Goal: Use online tool/utility: Utilize a website feature to perform a specific function

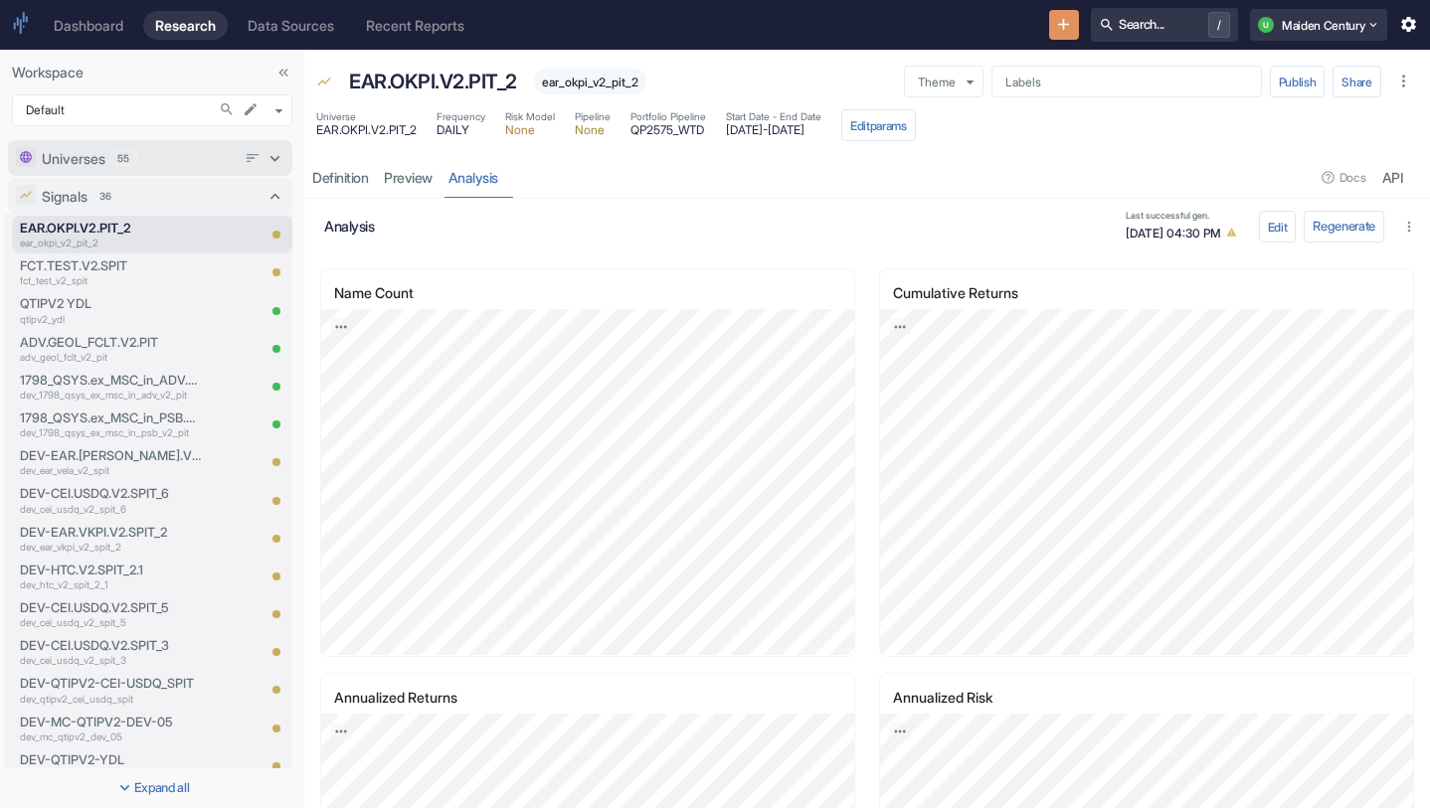
click at [144, 162] on div "Universes 55" at bounding box center [139, 158] width 194 height 21
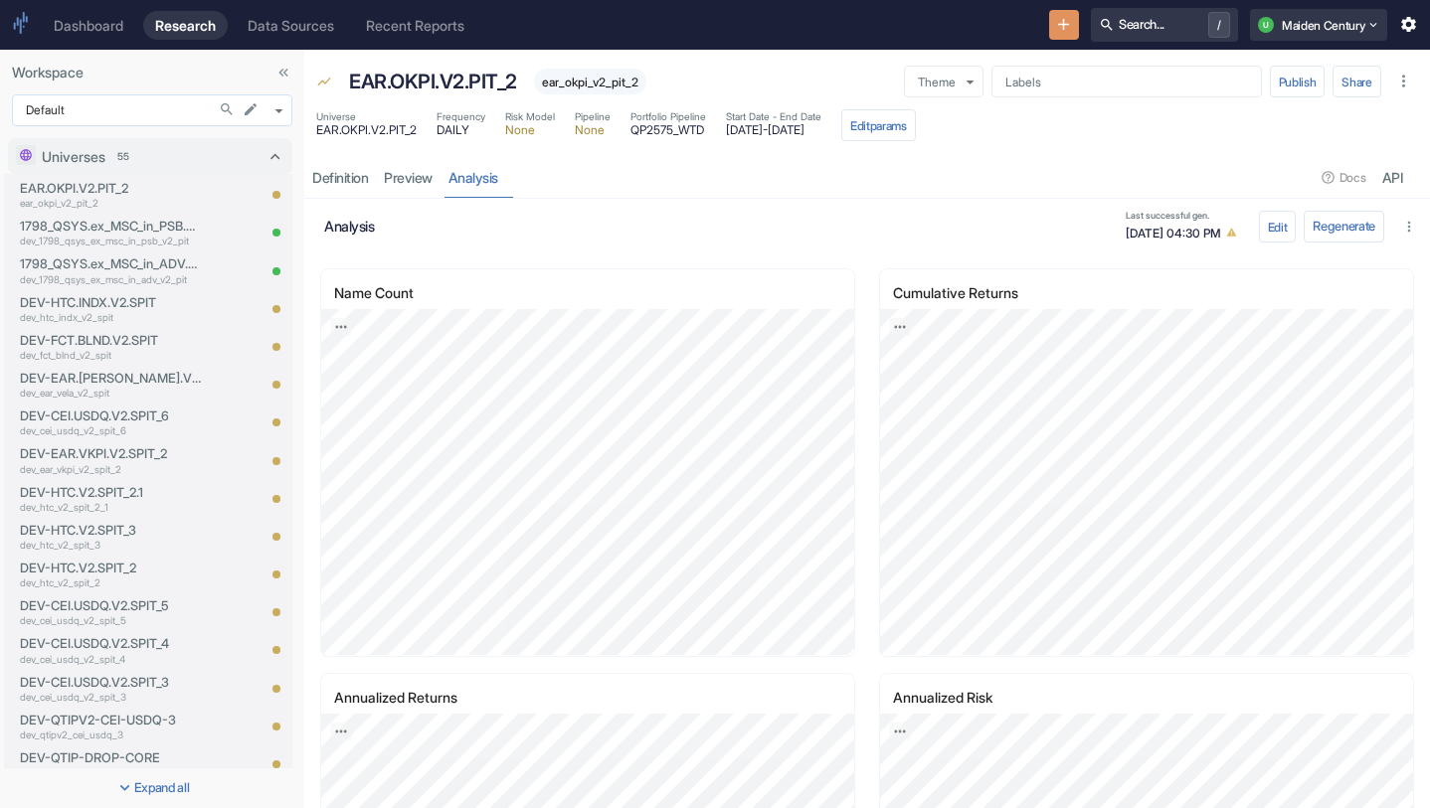
click at [212, 109] on body "Dashboard Research Data Sources Recent Reports Search... / U Maiden Century Wor…" at bounding box center [715, 404] width 1430 height 808
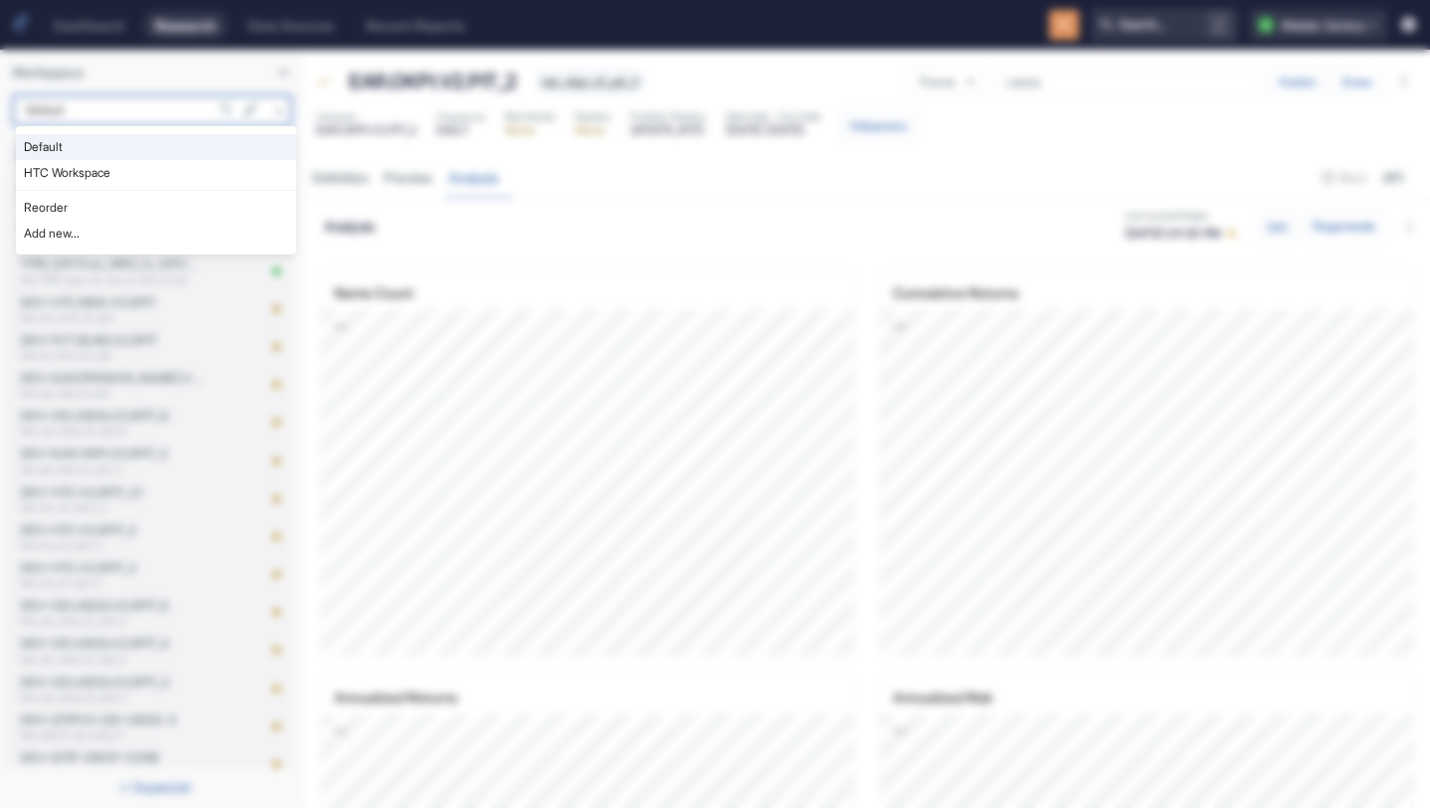
click at [198, 105] on div at bounding box center [715, 404] width 1430 height 808
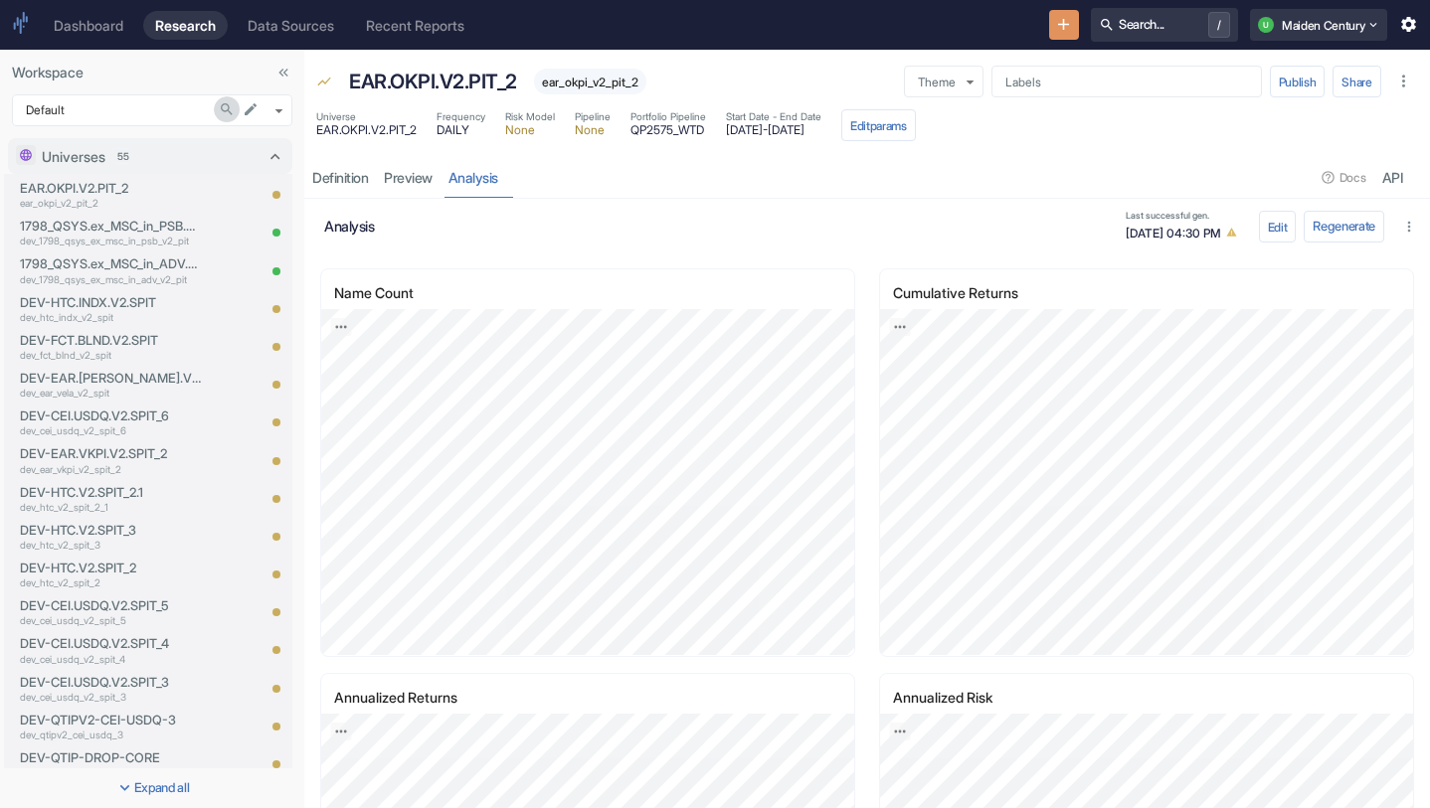
click at [221, 109] on icon "Search in Workspace..." at bounding box center [227, 109] width 12 height 12
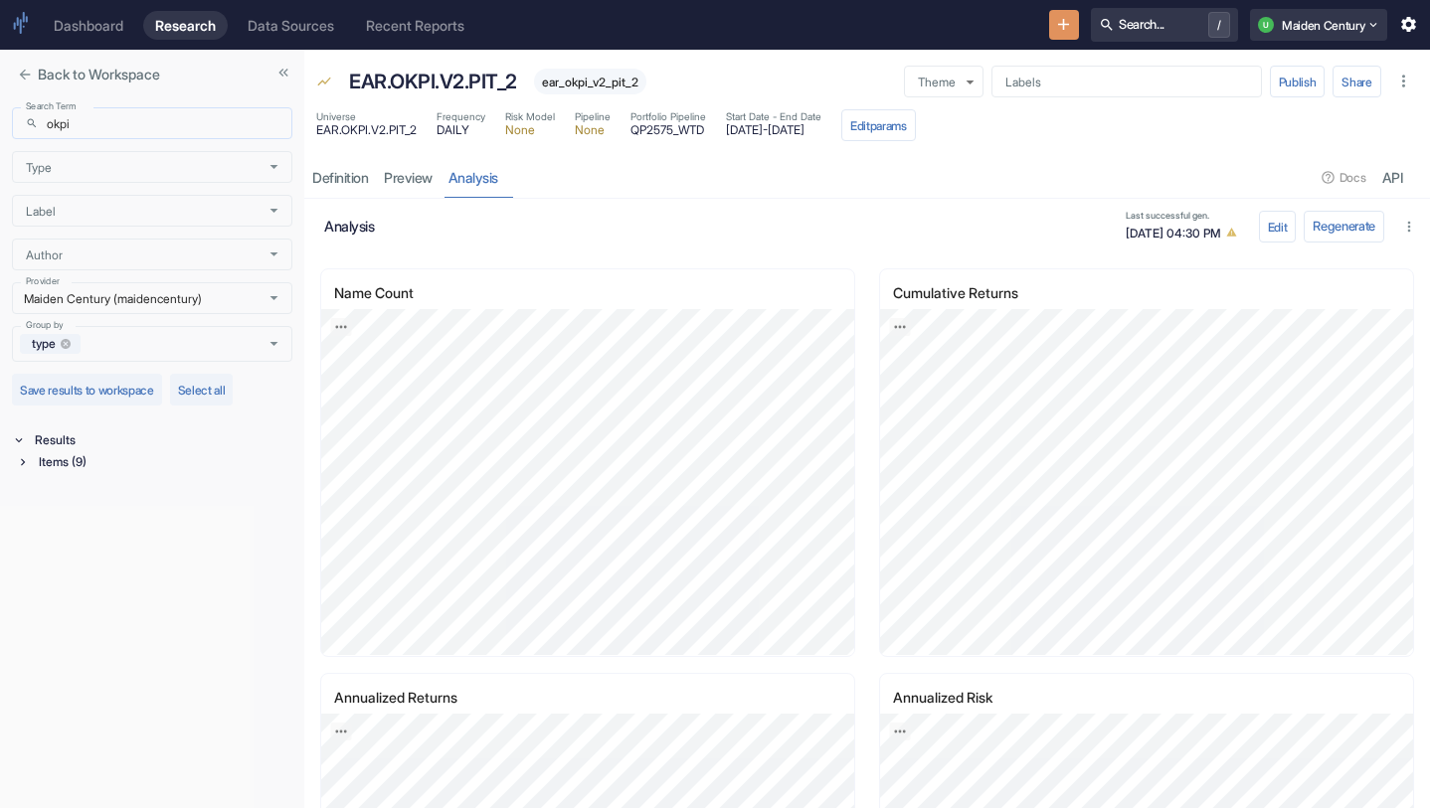
click at [199, 124] on input "okpi" at bounding box center [170, 123] width 246 height 32
click at [115, 449] on div "Results" at bounding box center [161, 440] width 261 height 22
click at [114, 444] on div "Results" at bounding box center [161, 440] width 261 height 22
click at [109, 469] on div "Items (9)" at bounding box center [163, 462] width 257 height 22
click at [143, 479] on div "Signal / Alpha Model (3)" at bounding box center [166, 484] width 254 height 22
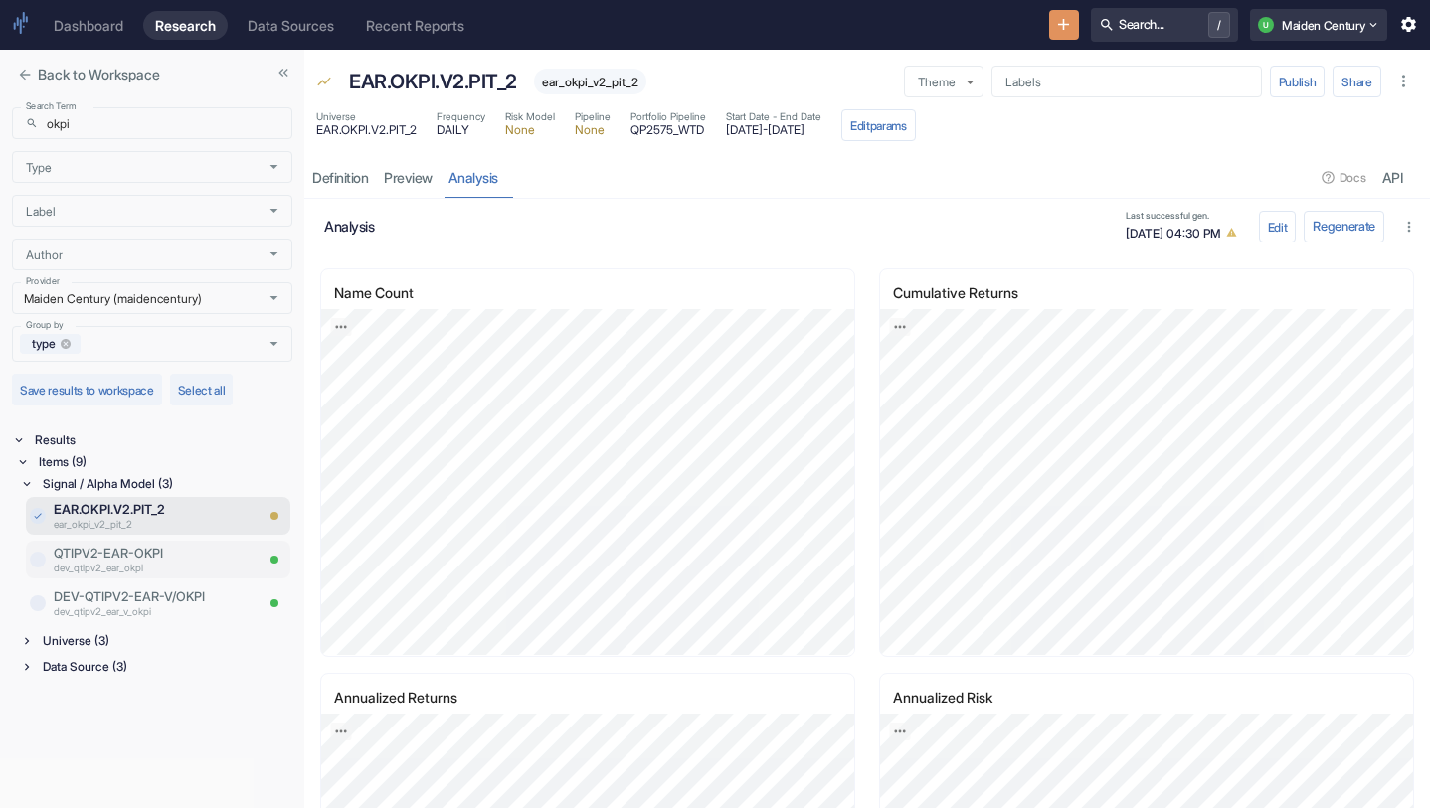
click at [150, 565] on p "dev_qtipv2_ear_okpi" at bounding box center [153, 568] width 199 height 15
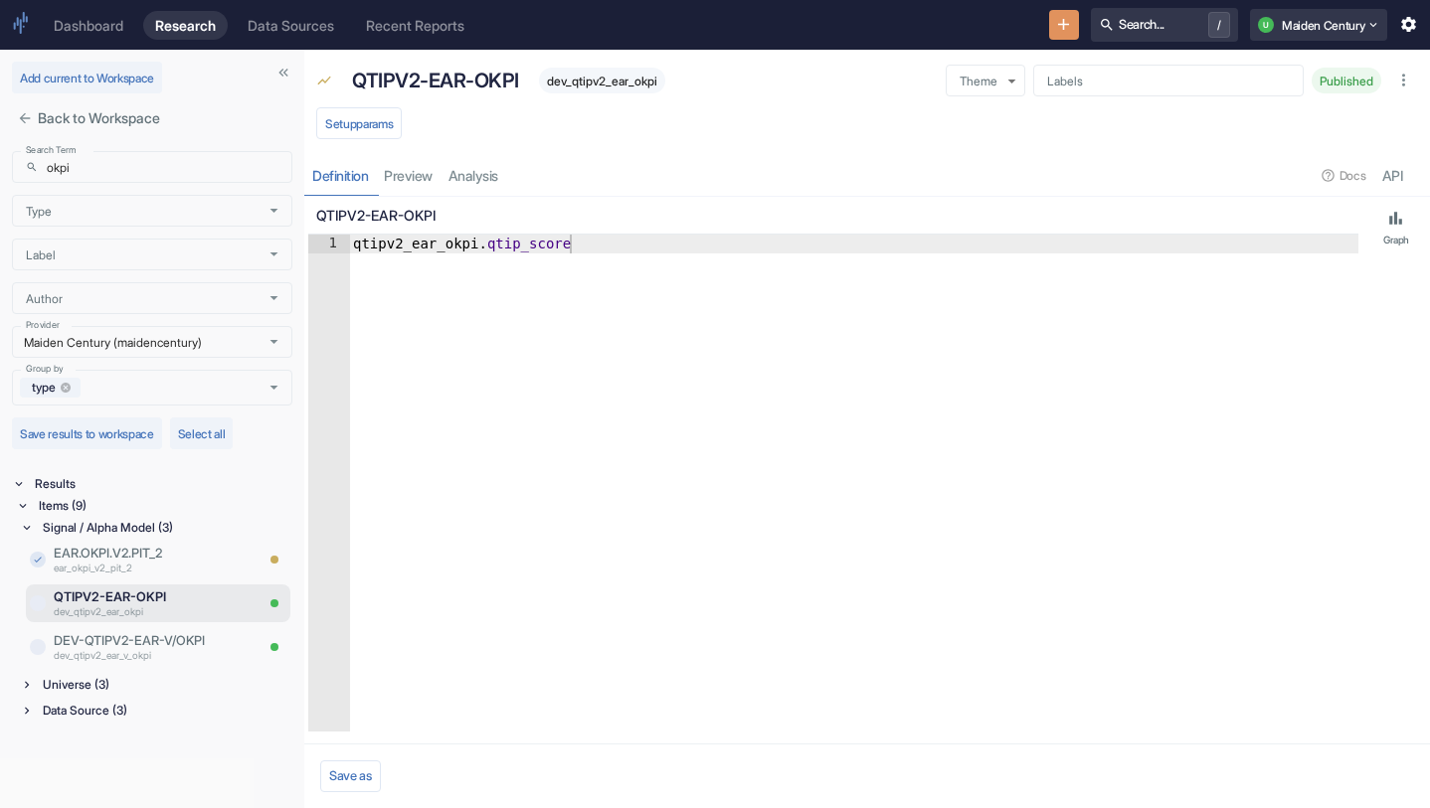
click at [118, 694] on div "Universe (3)" at bounding box center [166, 685] width 254 height 22
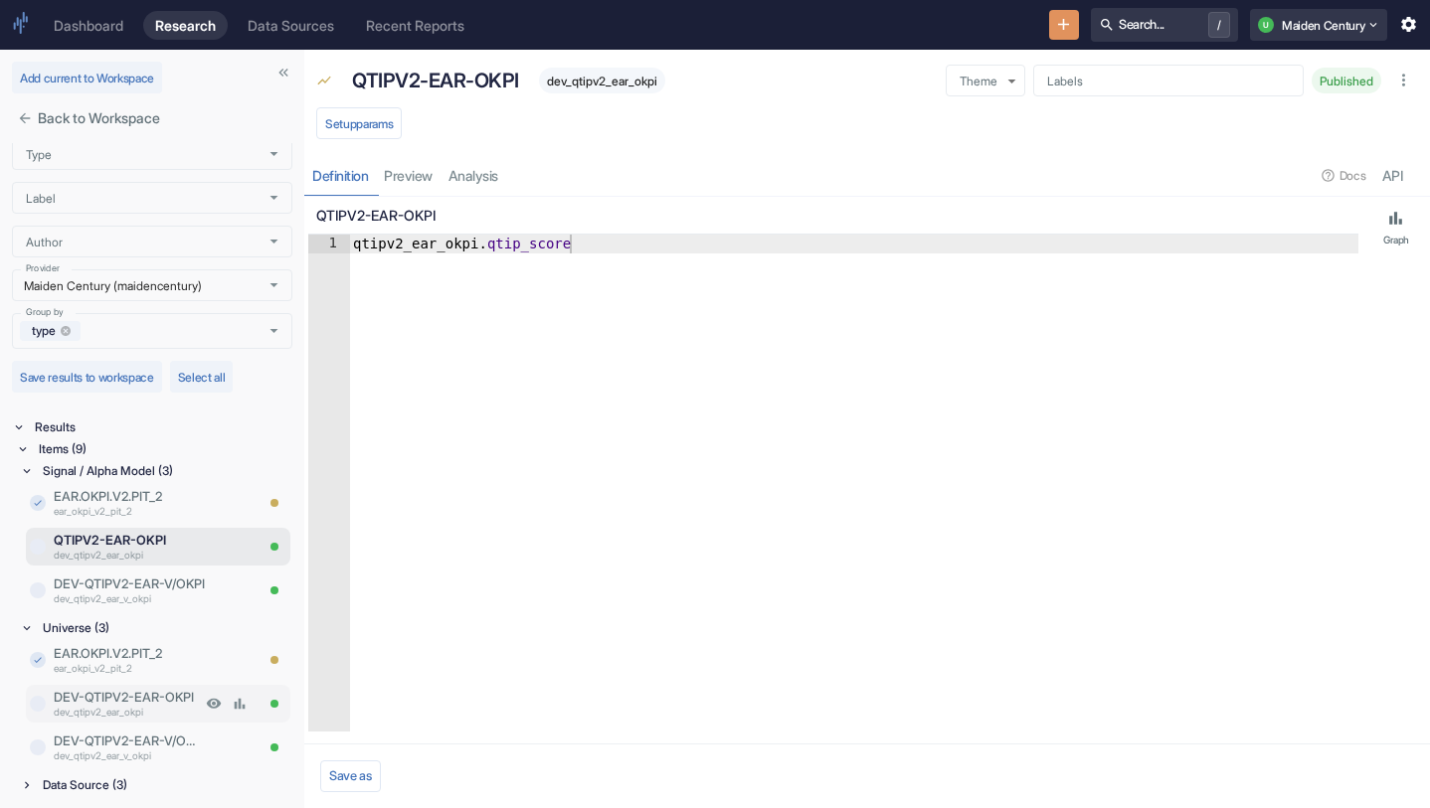
click at [156, 704] on p "DEV-QTIPV2-EAR-OKPI" at bounding box center [127, 697] width 147 height 19
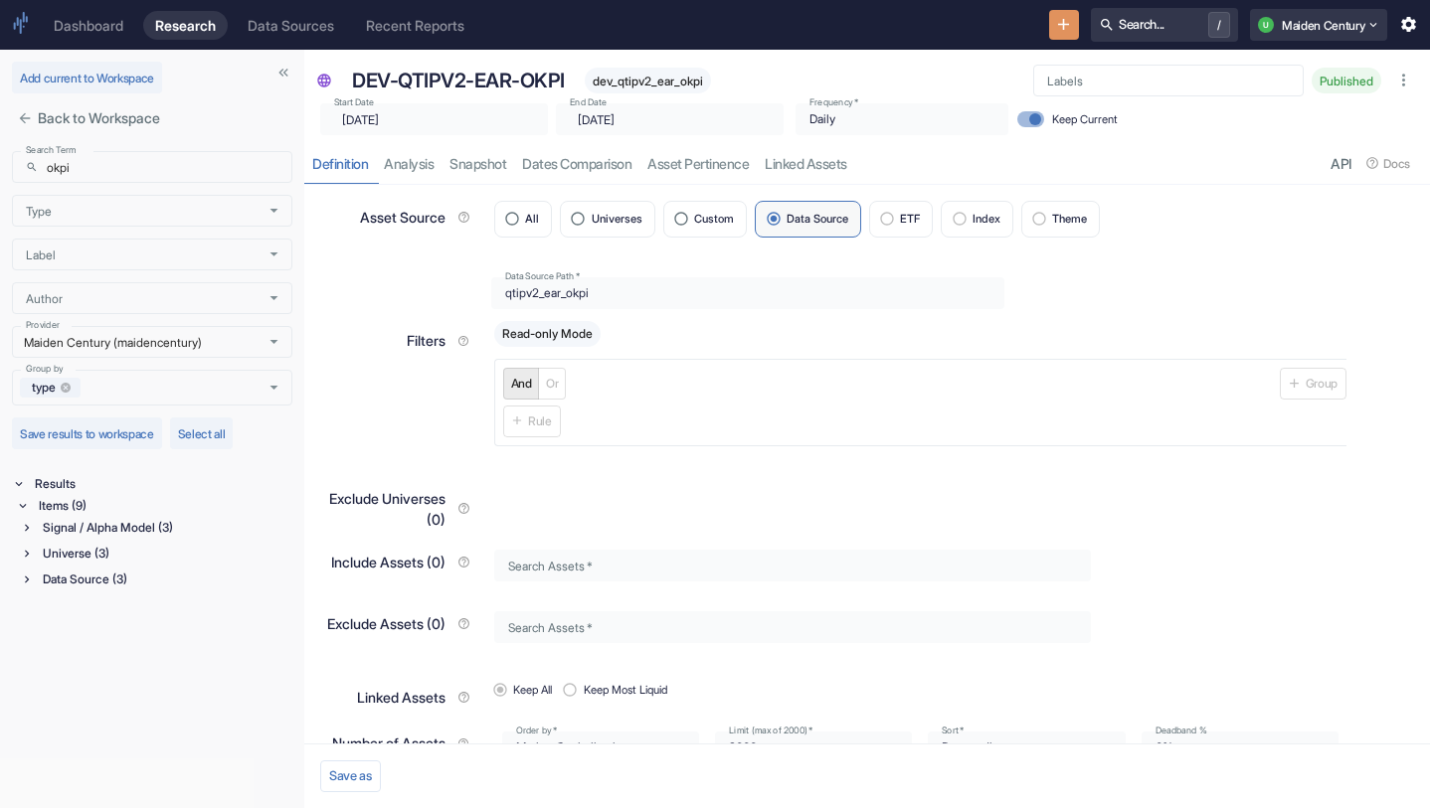
click at [430, 169] on div "Definition analysis Snapshot Dates Comparison Asset Pertinence Linked Assets AP…" at bounding box center [866, 163] width 1125 height 41
click at [435, 156] on div "Definition analysis Snapshot Dates Comparison Asset Pertinence Linked Assets AP…" at bounding box center [866, 163] width 1125 height 41
click at [416, 169] on link "analysis" at bounding box center [409, 163] width 66 height 41
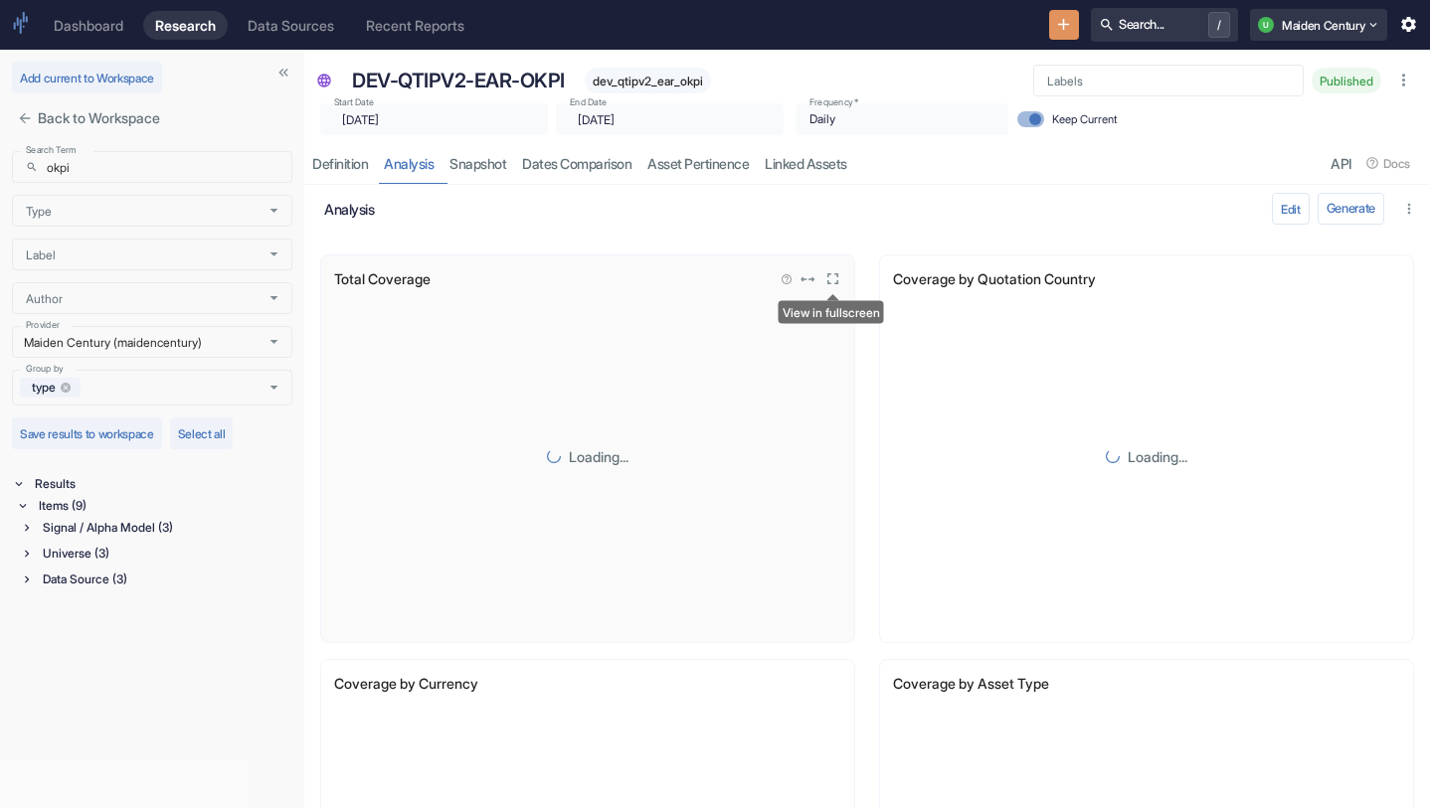
click at [831, 271] on icon "View in fullscreen" at bounding box center [832, 278] width 19 height 19
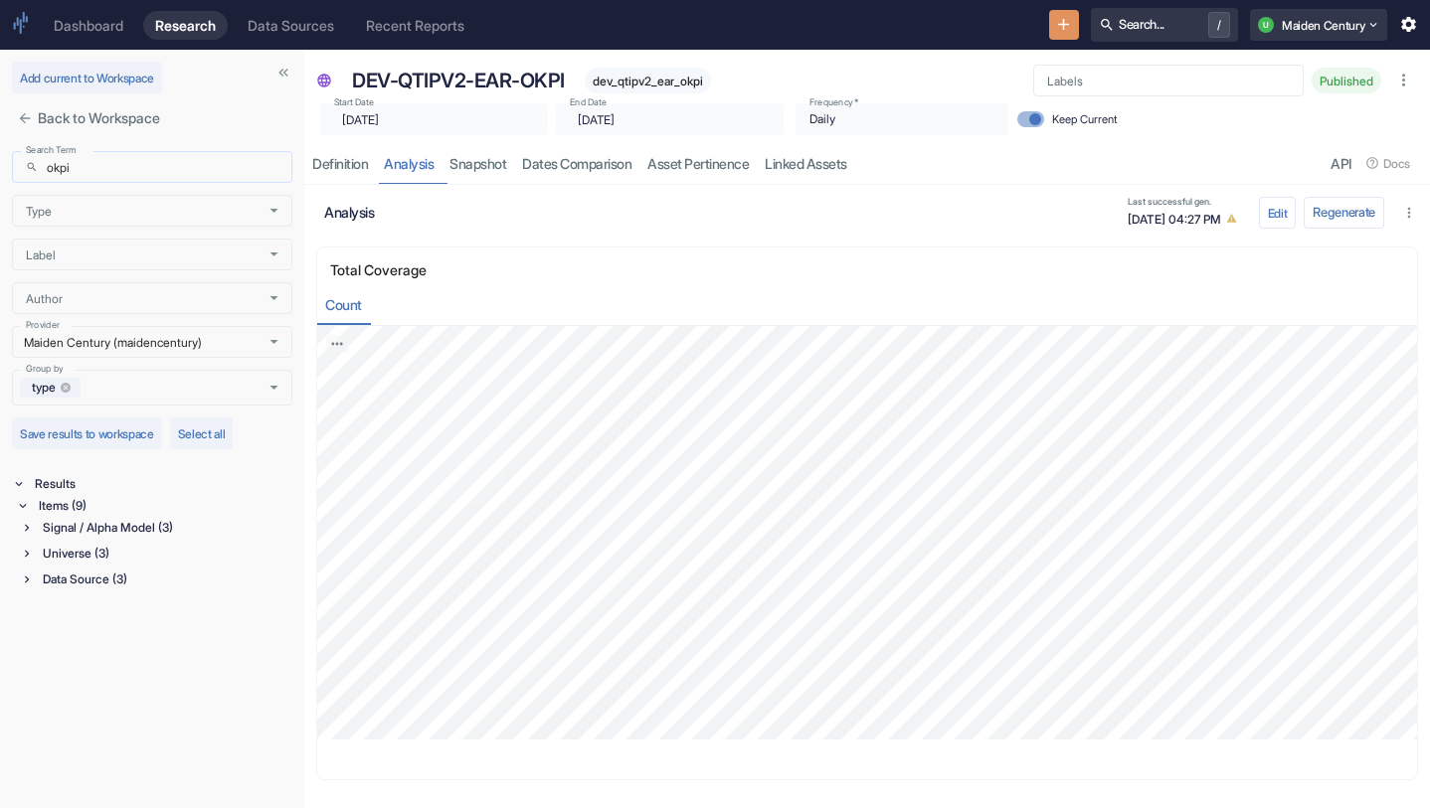
click at [182, 167] on input "okpi" at bounding box center [170, 167] width 246 height 32
type input "s"
type input "okpi"
click at [118, 508] on div "Items (9)" at bounding box center [163, 506] width 257 height 22
click at [122, 526] on div "Signal / Alpha Model (3)" at bounding box center [166, 528] width 254 height 22
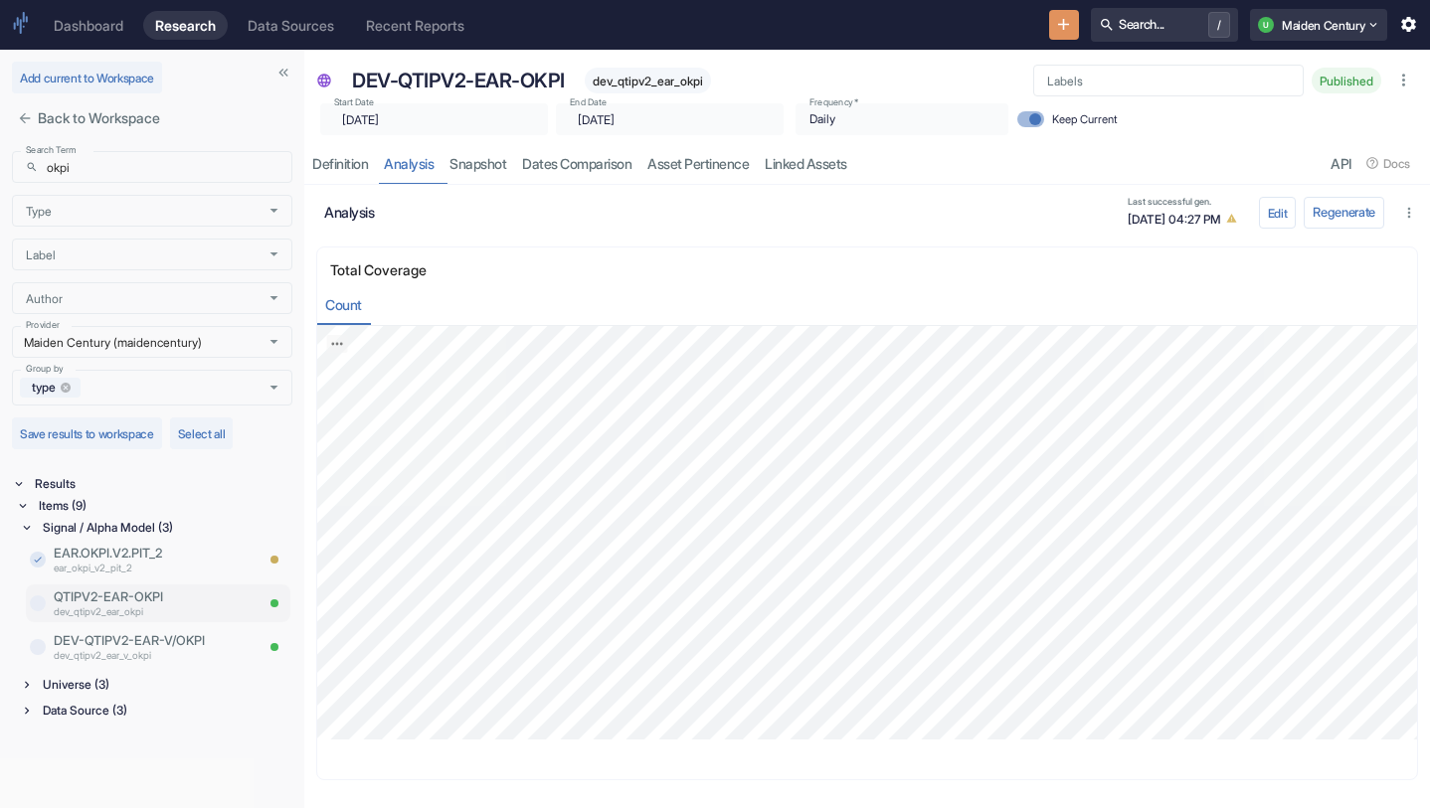
click at [140, 598] on p "QTIPV2-EAR-OKPI" at bounding box center [153, 597] width 199 height 19
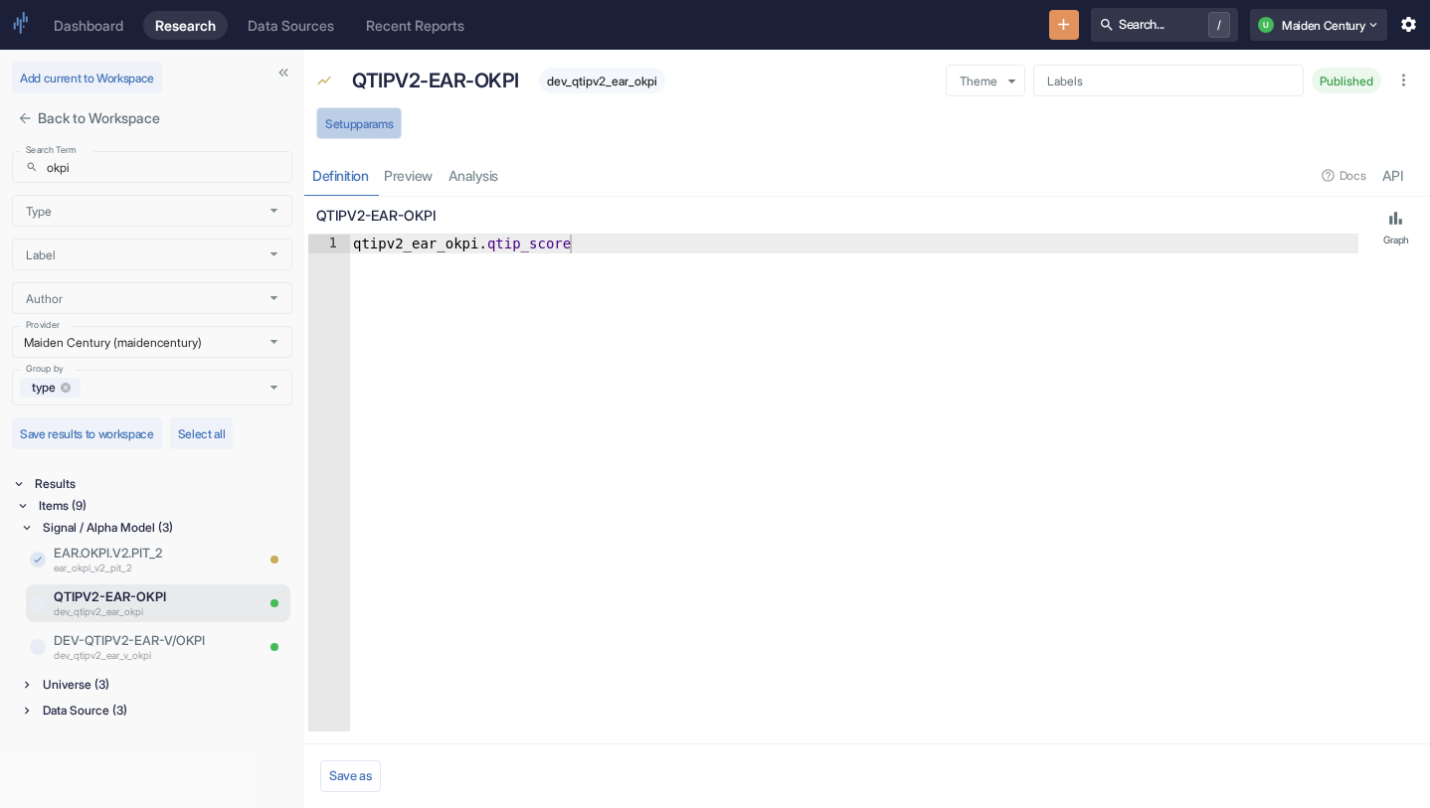
click at [386, 131] on button "Setup params" at bounding box center [358, 123] width 85 height 32
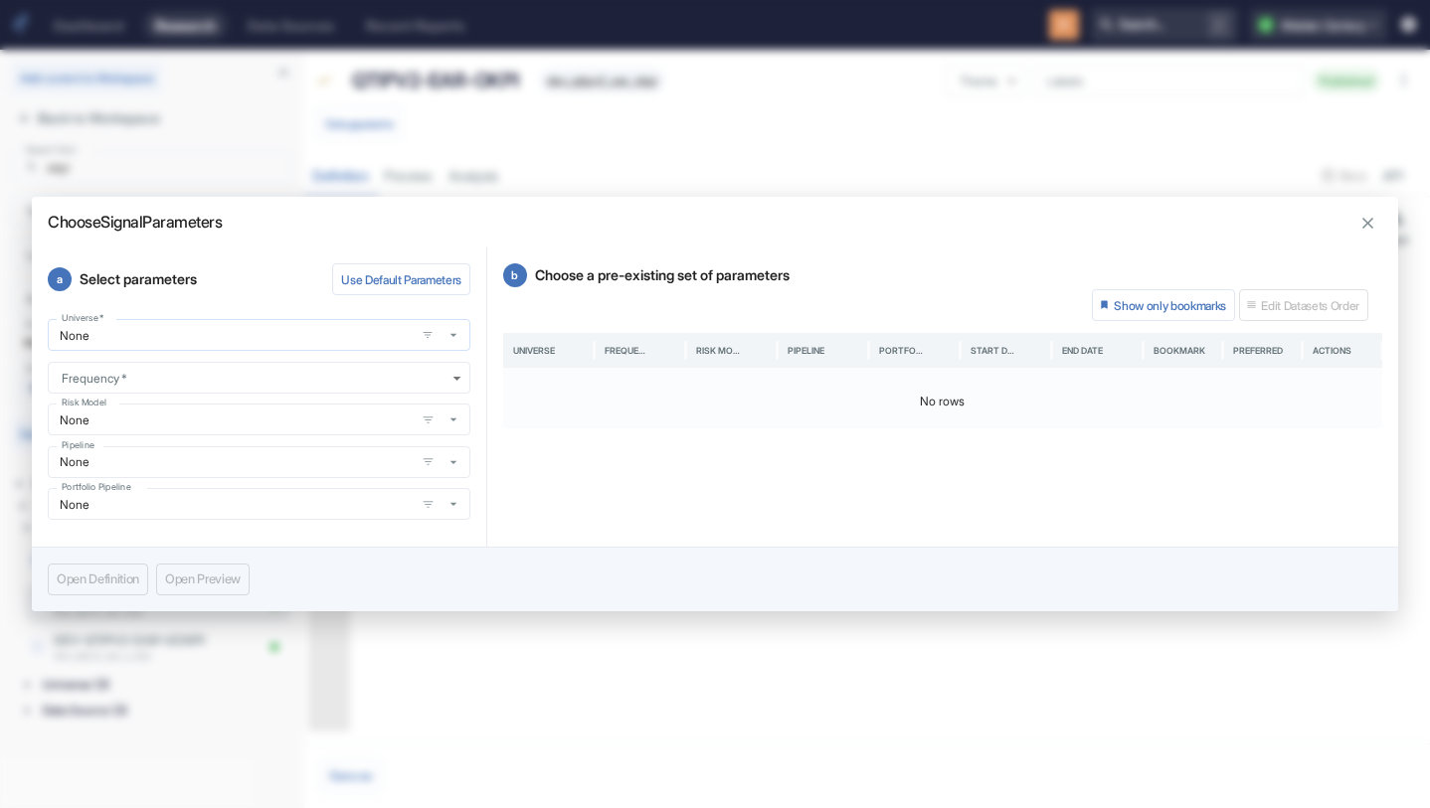
click at [360, 332] on input "None" at bounding box center [231, 335] width 355 height 17
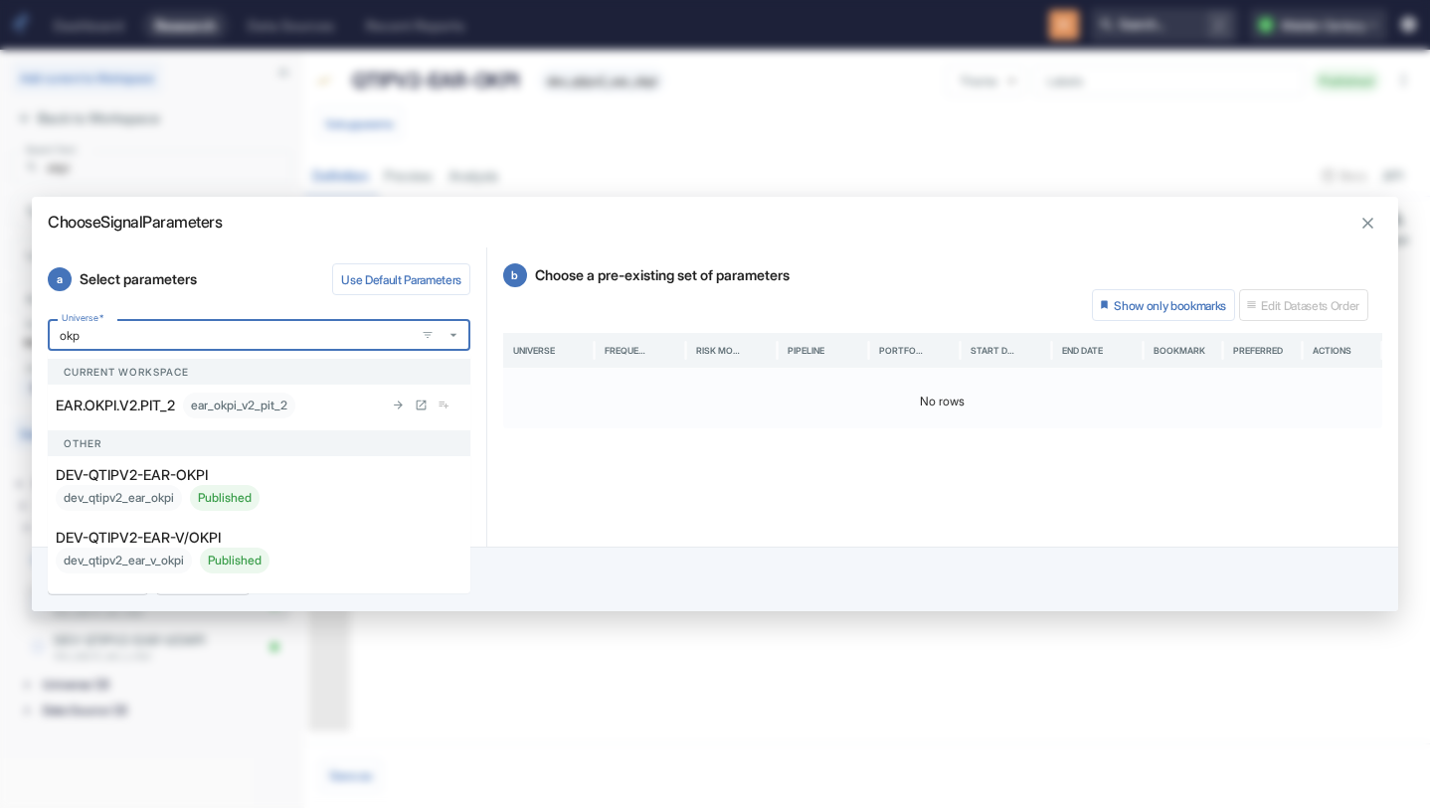
type input "okpi"
click at [283, 479] on div "DEV-QTIPV2-EAR-OKPI dev_qtipv2_ear_okpi Published" at bounding box center [219, 487] width 327 height 47
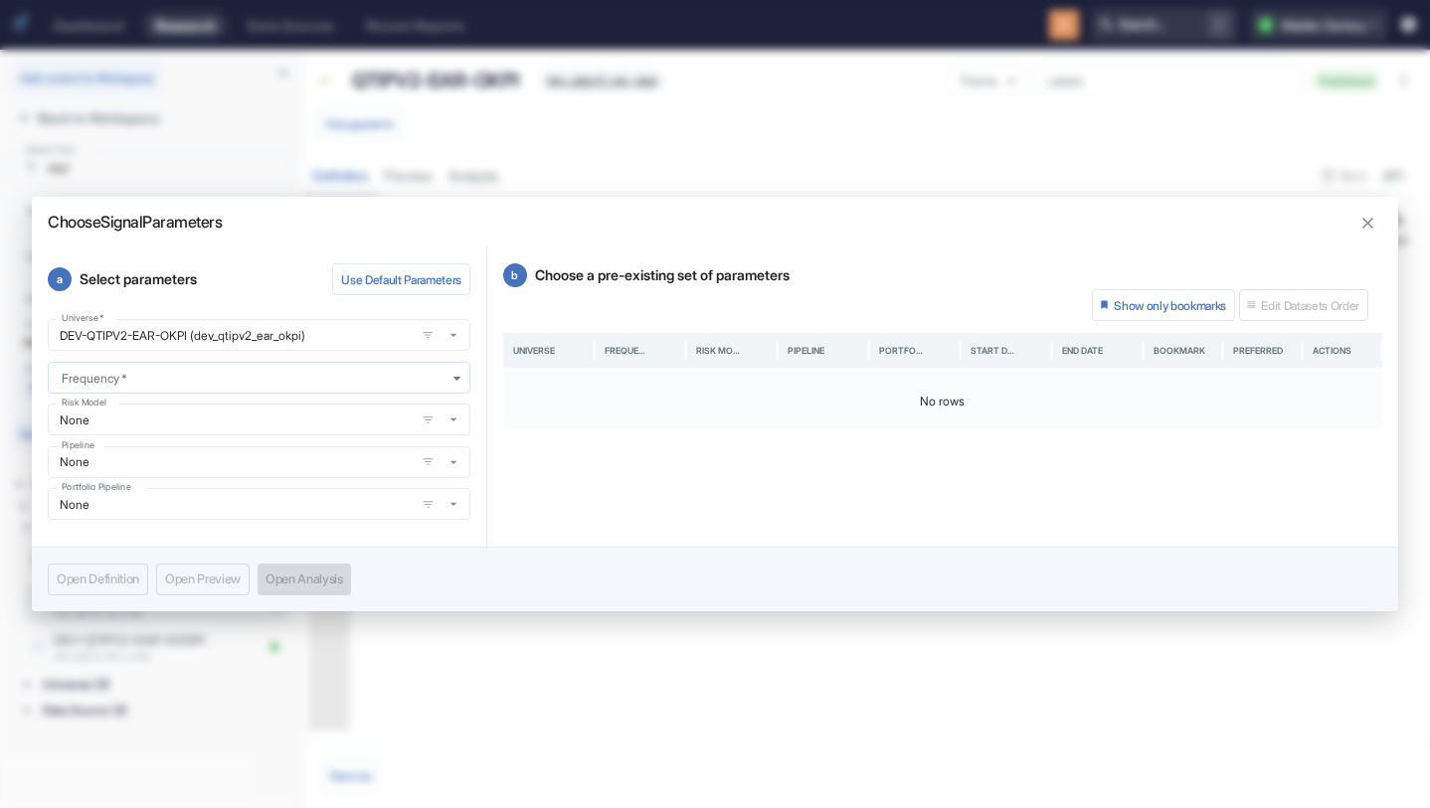
click at [240, 383] on body "Dashboard Research Data Sources Recent Reports Search... / U Maiden Century Add…" at bounding box center [715, 404] width 1430 height 808
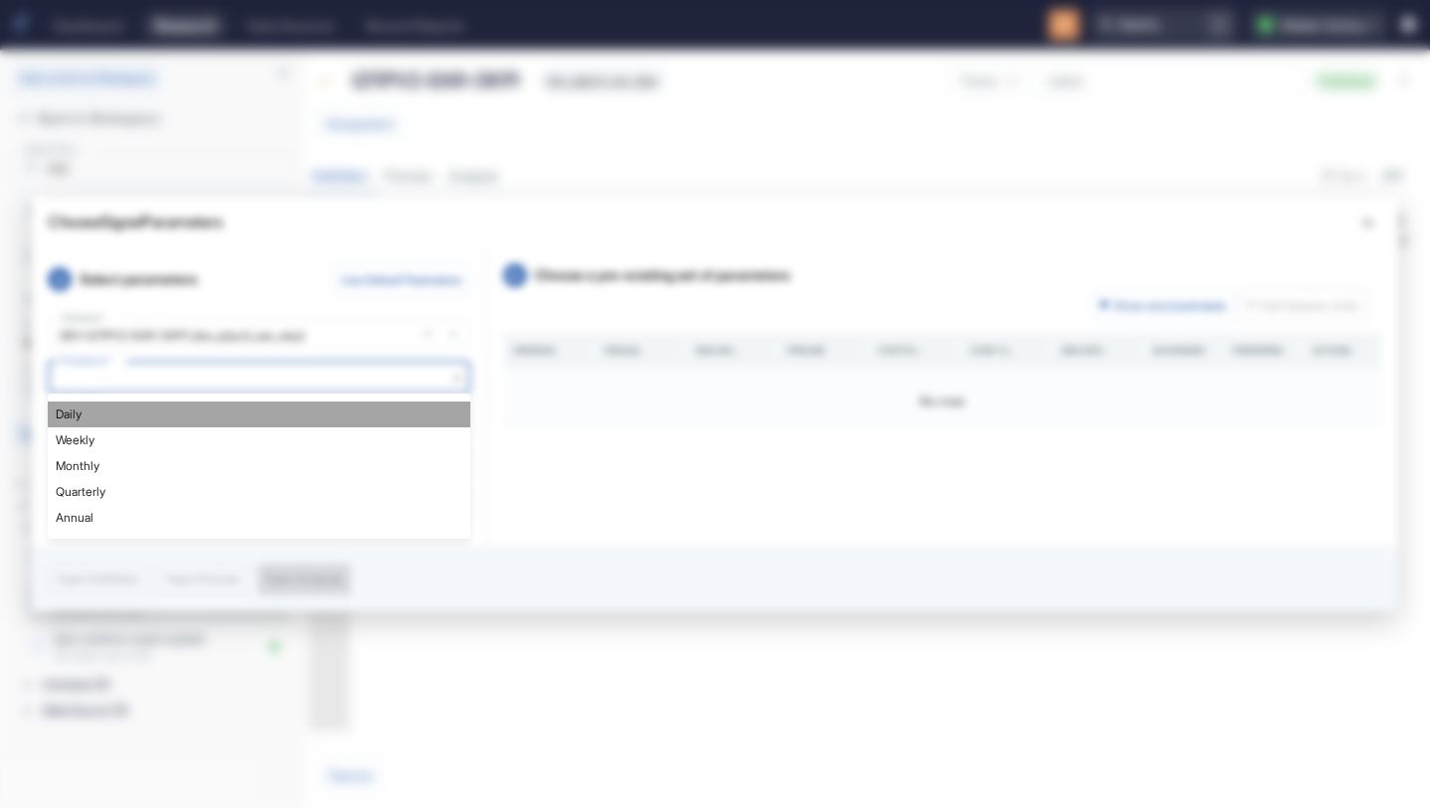
click at [200, 419] on li "Daily" at bounding box center [259, 415] width 423 height 26
type input "DAILY"
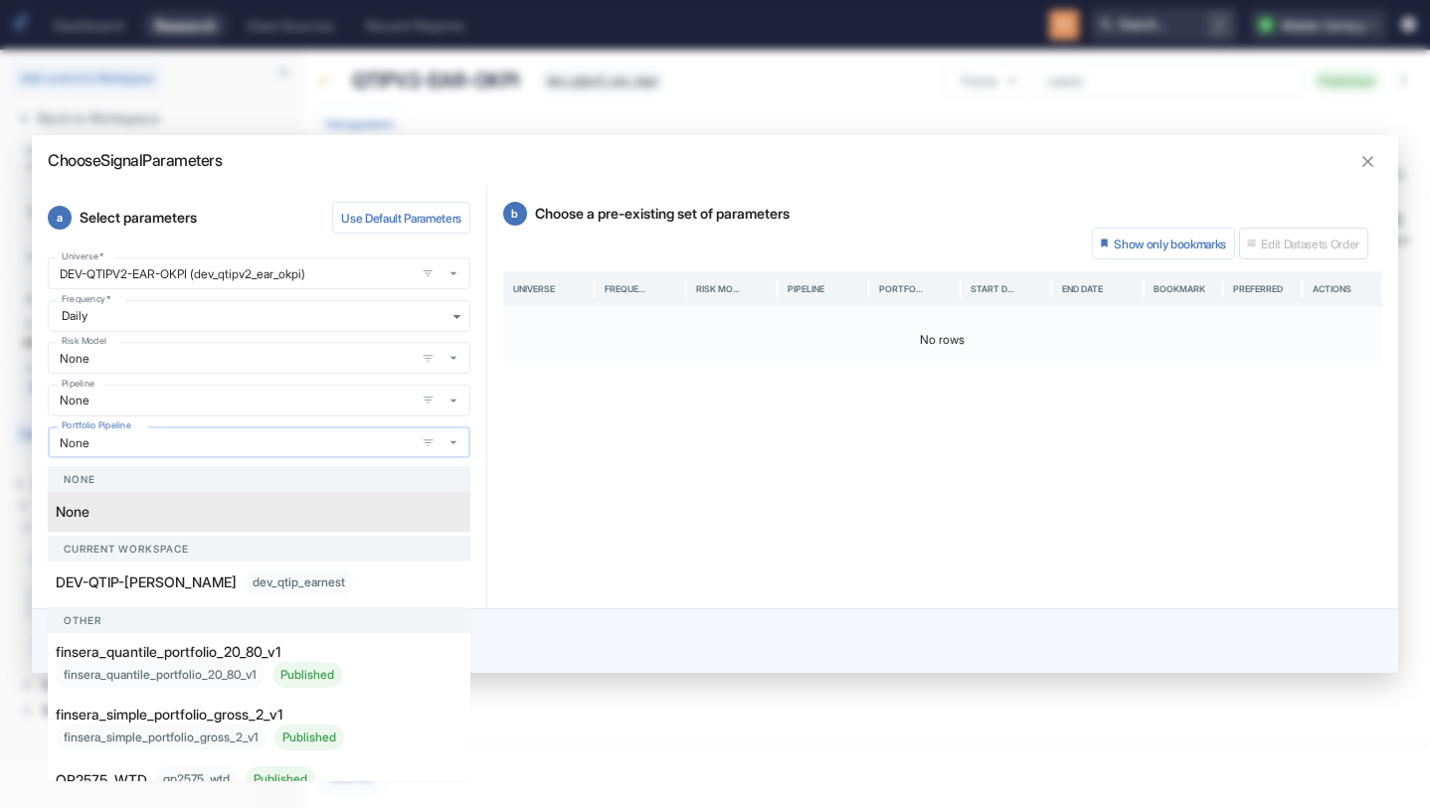
click at [205, 449] on input "None" at bounding box center [231, 442] width 355 height 17
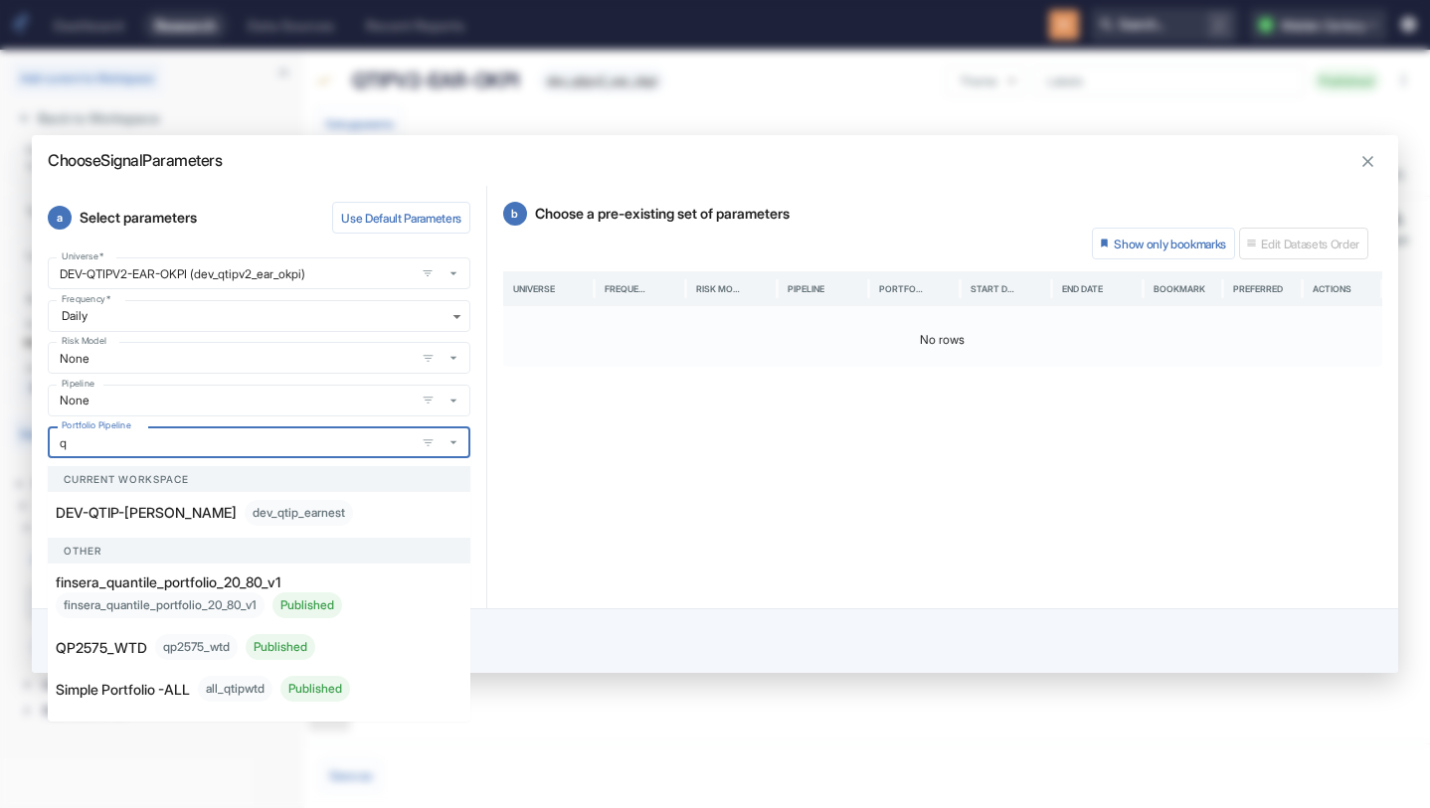
type input "qp"
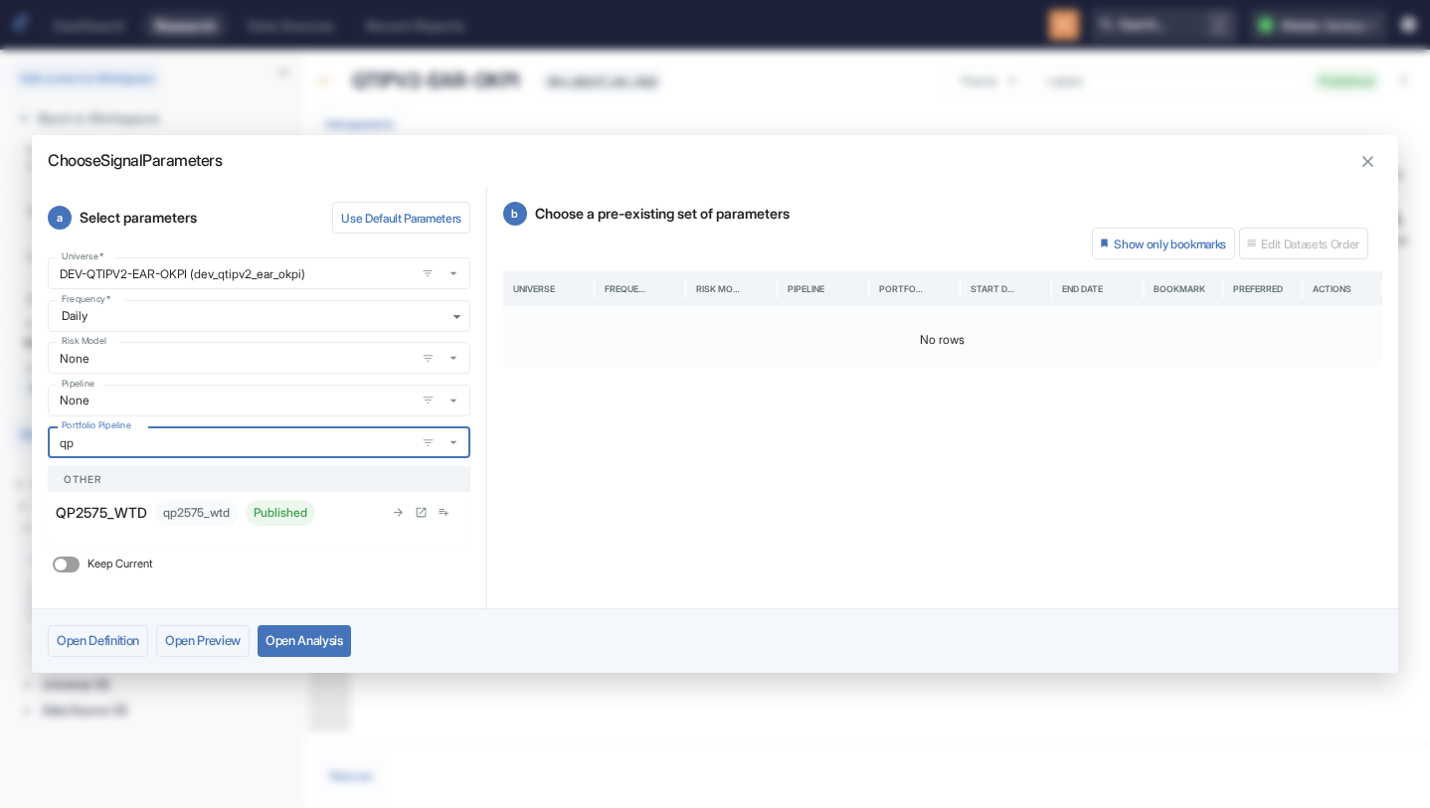
click at [117, 510] on p "QP2575_WTD" at bounding box center [101, 512] width 91 height 21
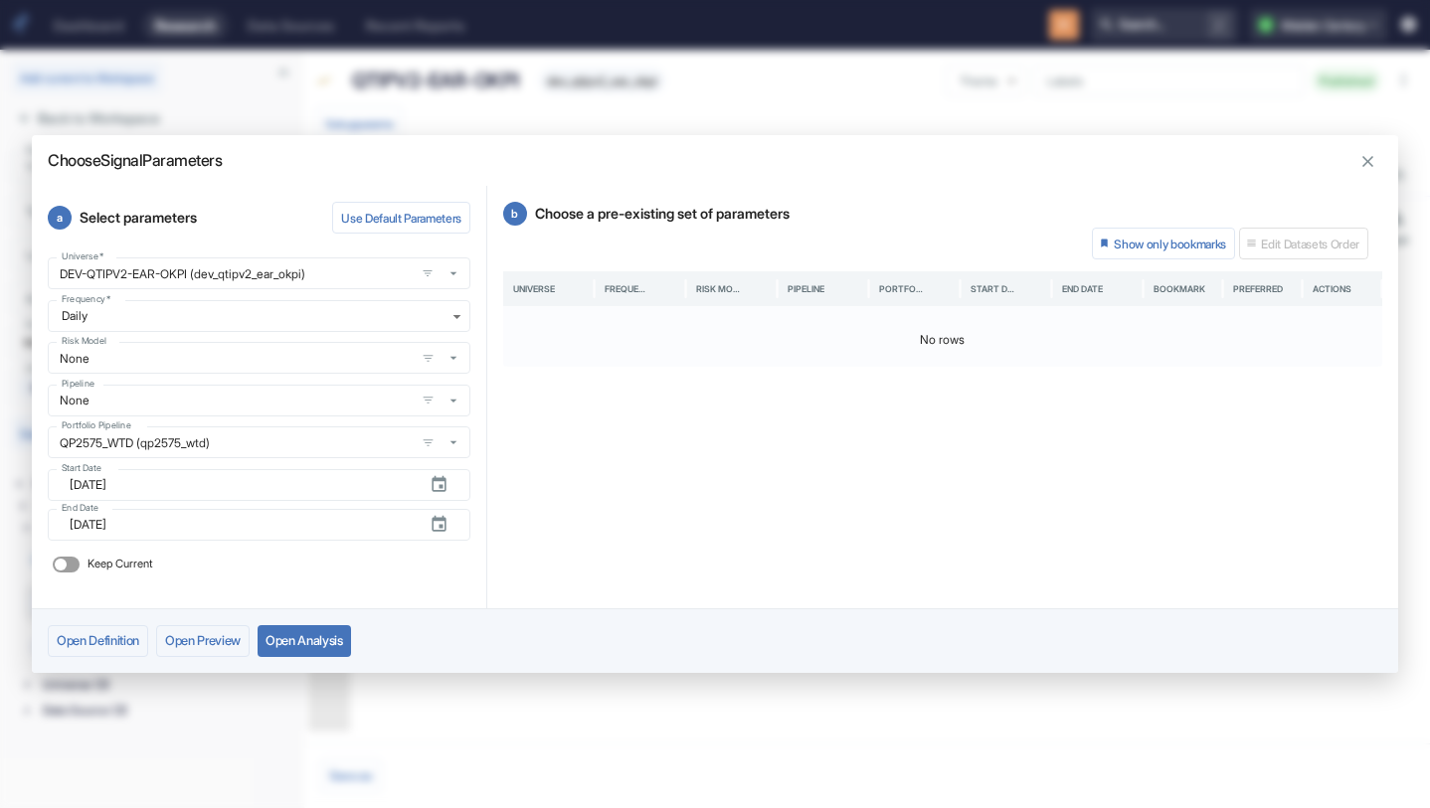
click at [296, 635] on button "Open Analysis" at bounding box center [303, 641] width 93 height 32
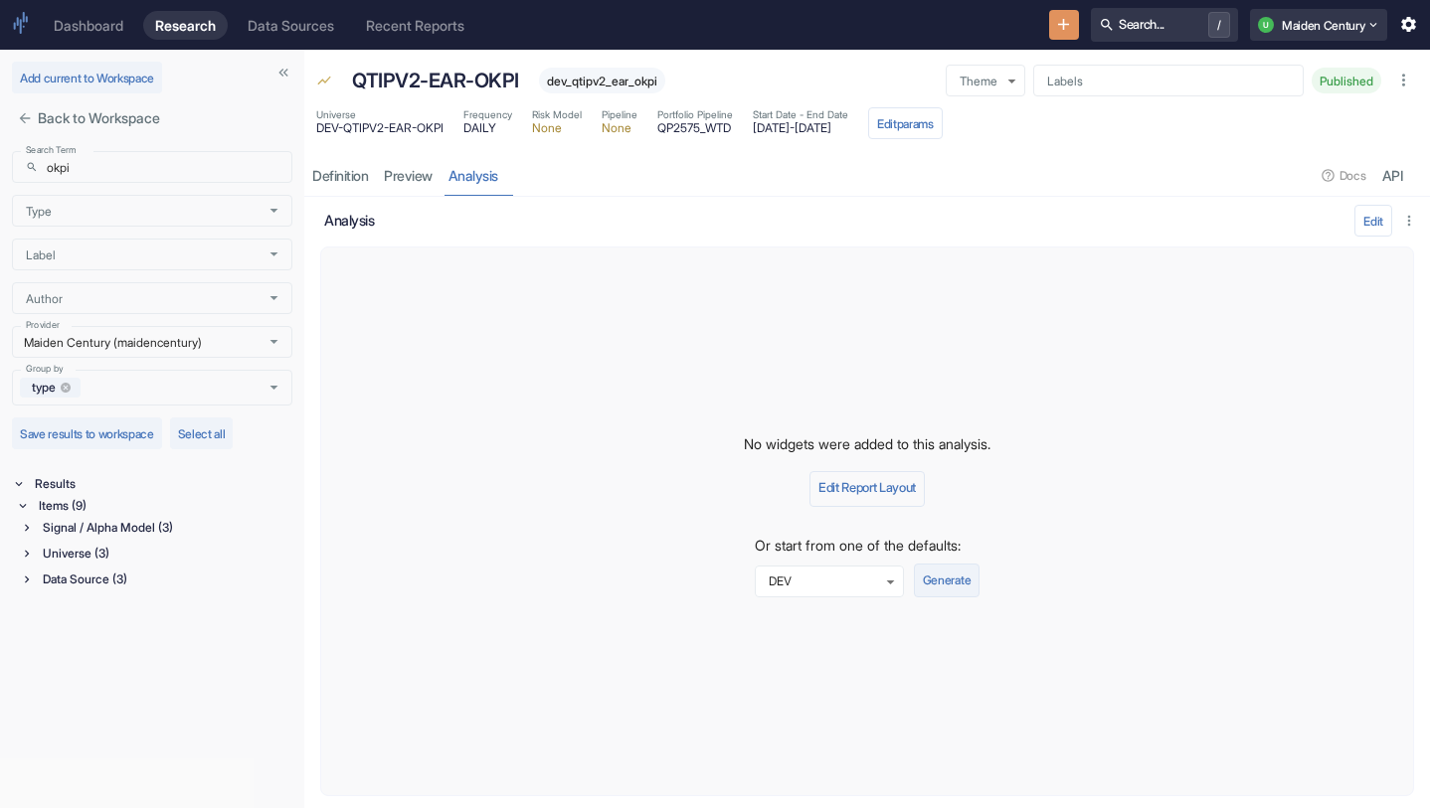
click at [949, 578] on button "Generate" at bounding box center [947, 581] width 66 height 34
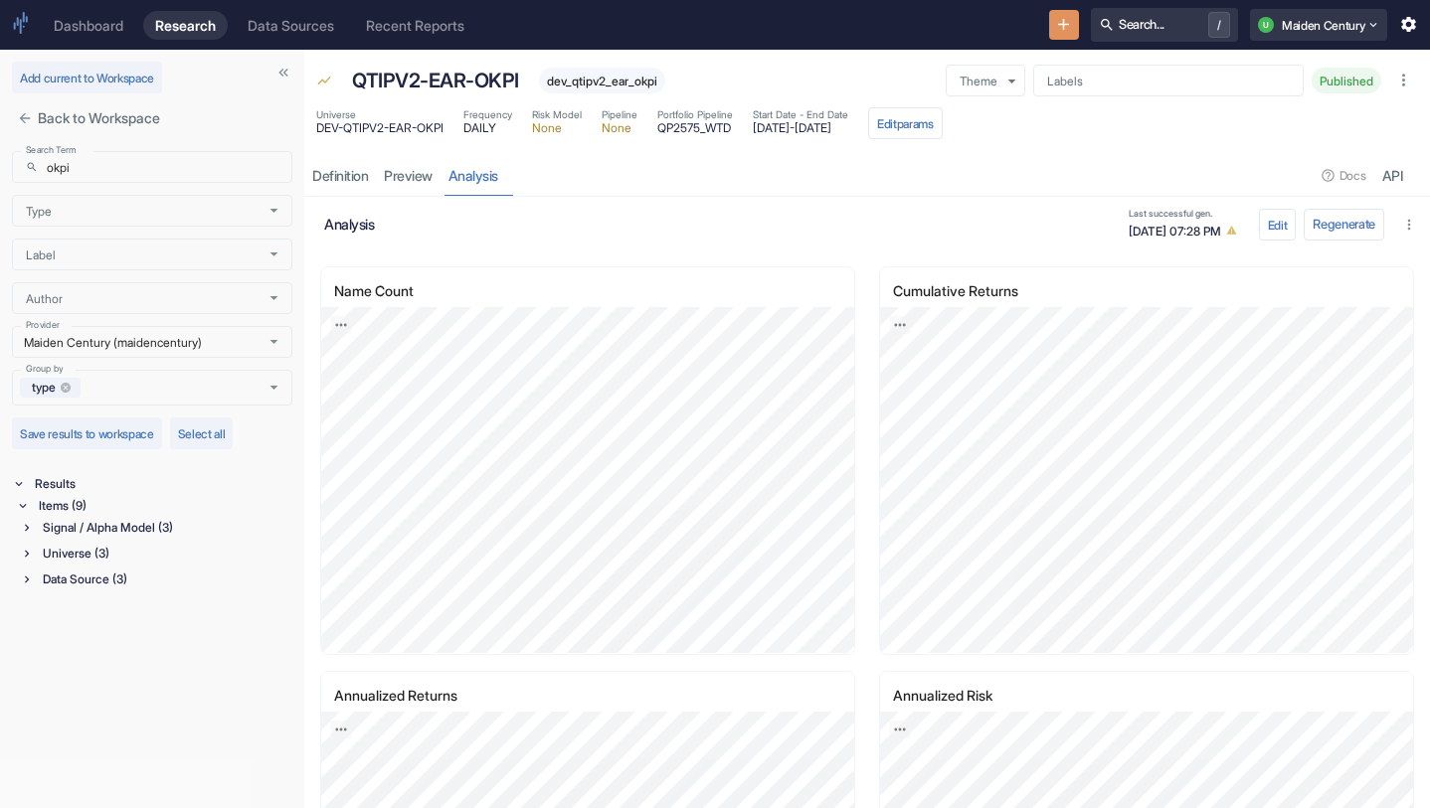
click at [19, 110] on icon "close" at bounding box center [25, 118] width 16 height 16
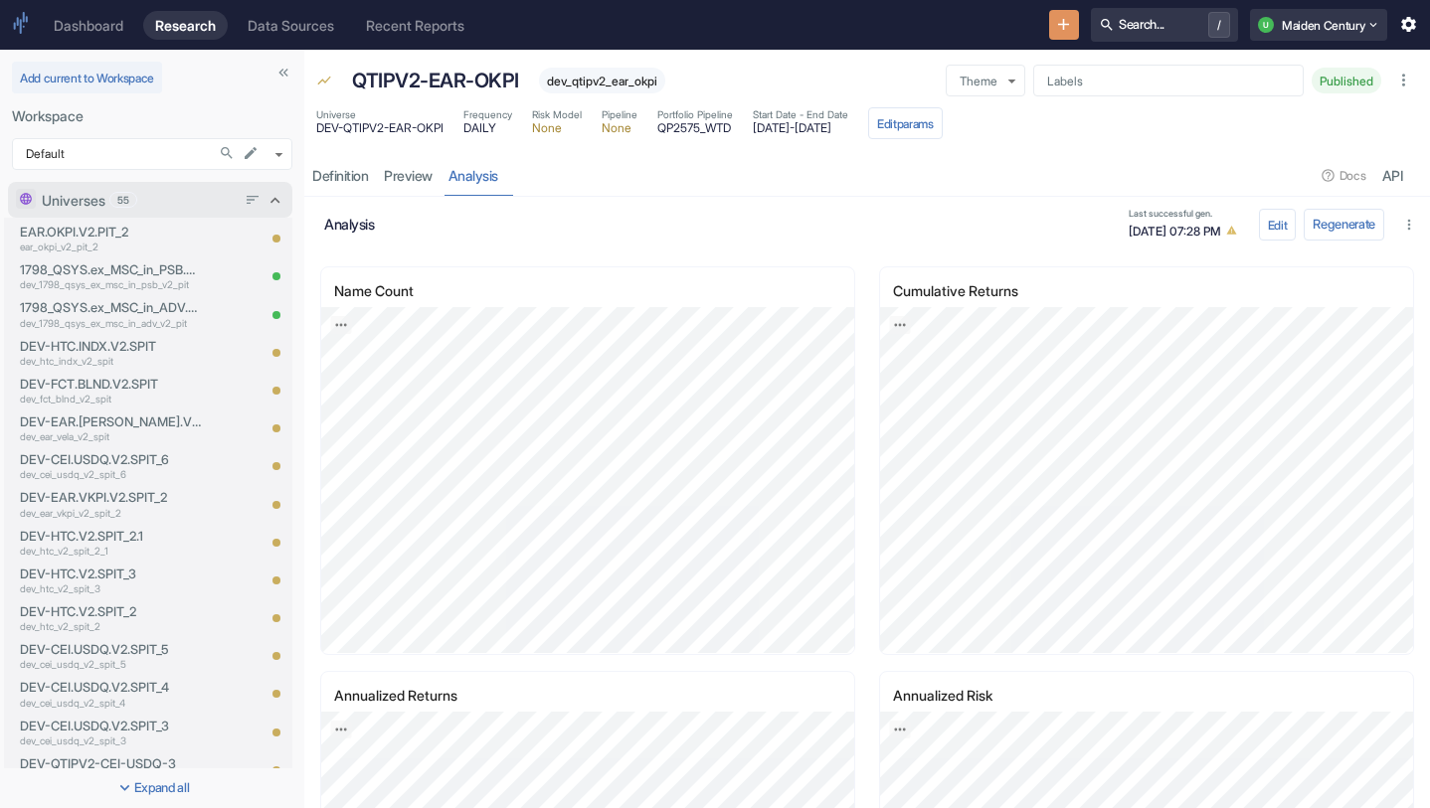
click at [136, 193] on span "55" at bounding box center [123, 200] width 26 height 15
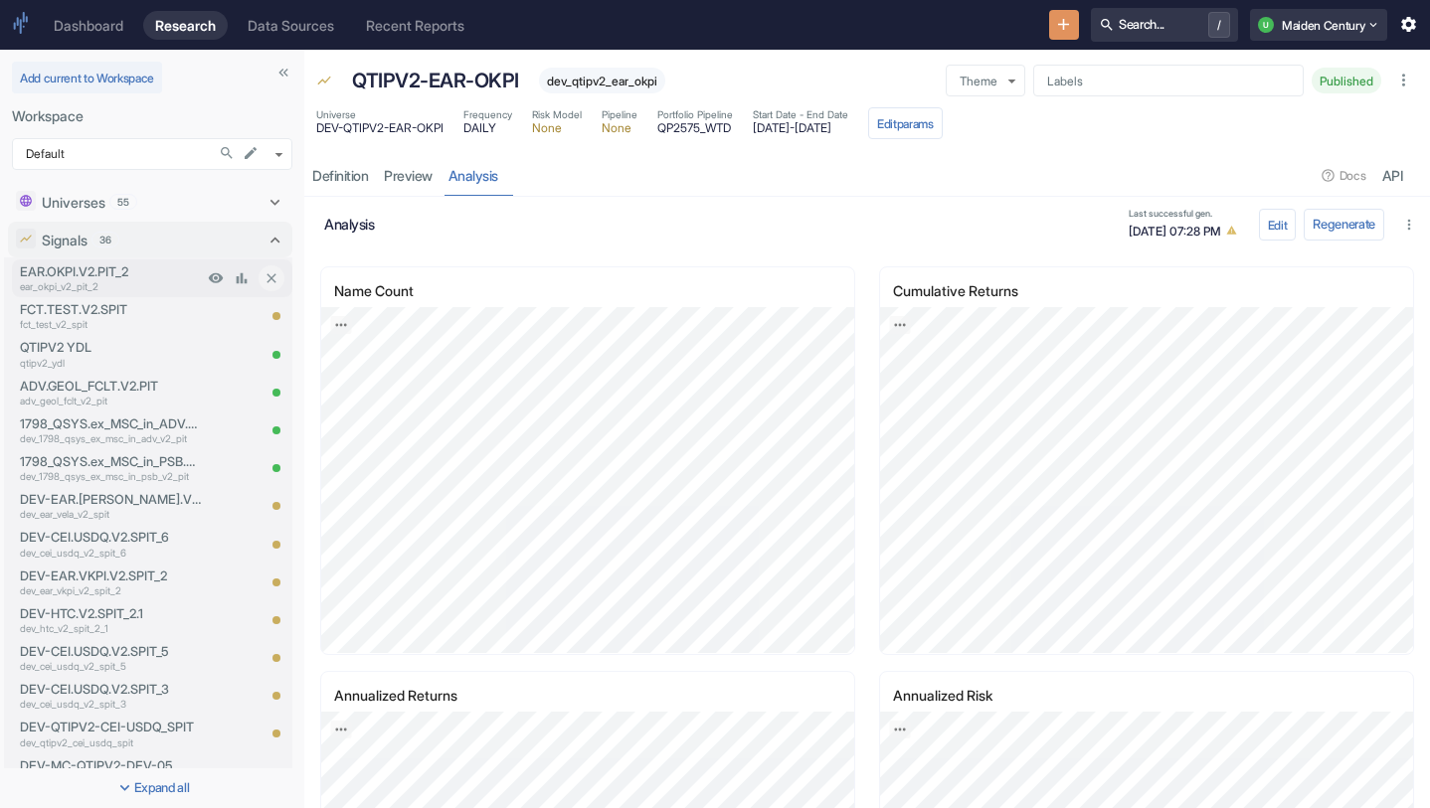
click at [141, 278] on p "EAR.OKPI.V2.PIT_2" at bounding box center [111, 271] width 183 height 19
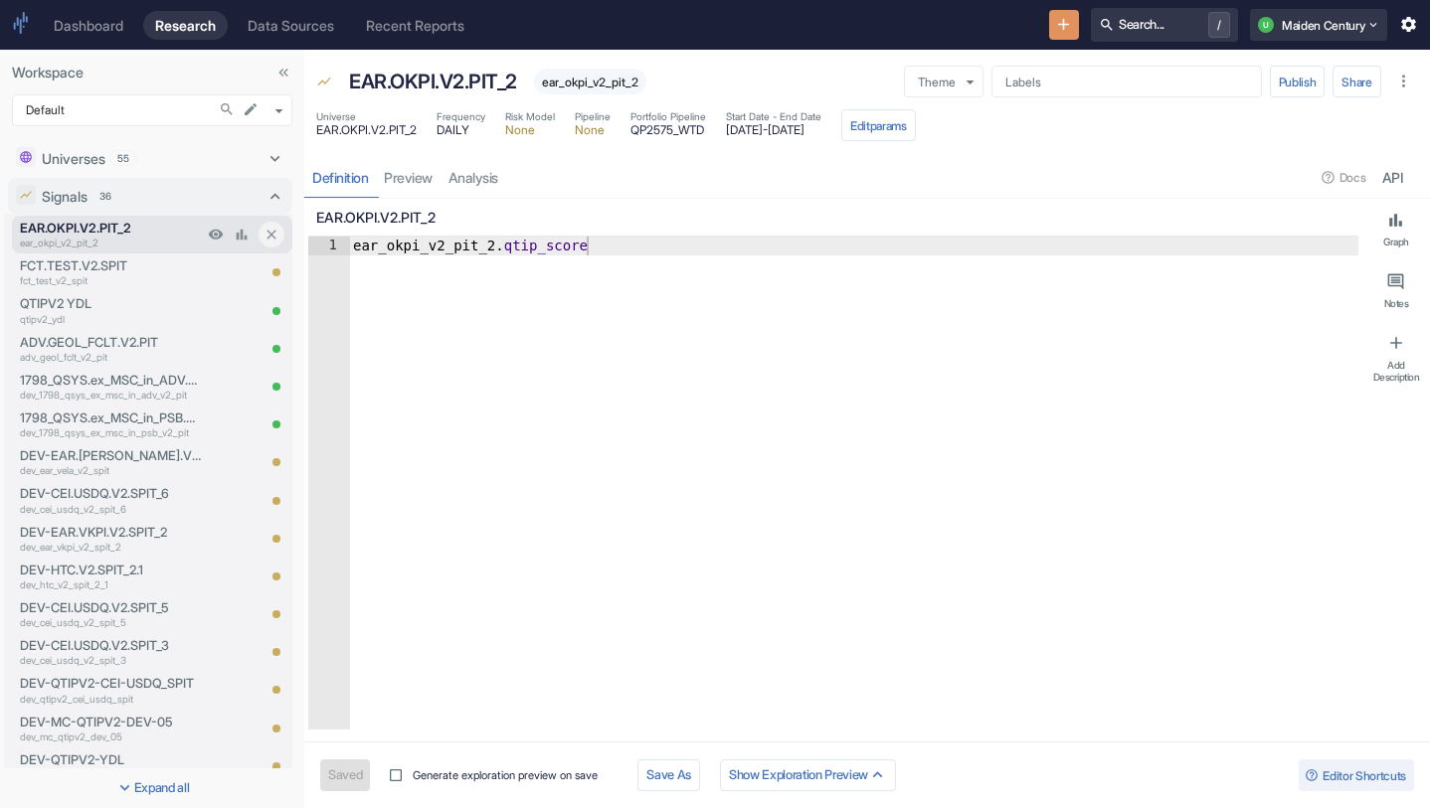
type textarea "x"
click at [472, 181] on link "analysis" at bounding box center [473, 177] width 66 height 41
